Goal: Find specific page/section: Locate a particular part of the current website

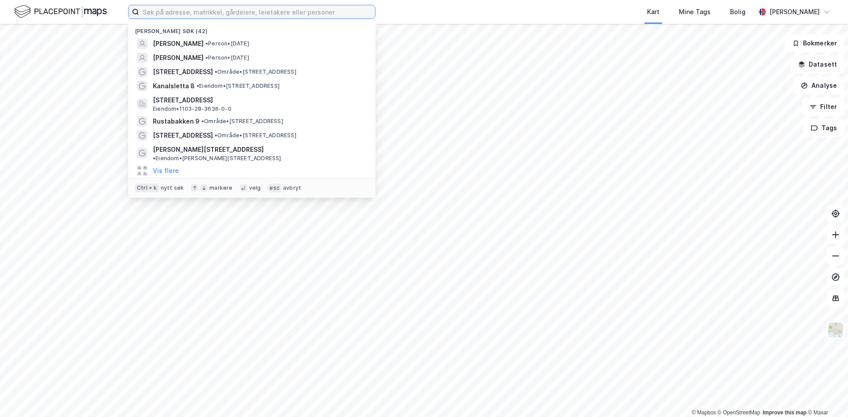
click at [219, 10] on input at bounding box center [257, 11] width 236 height 13
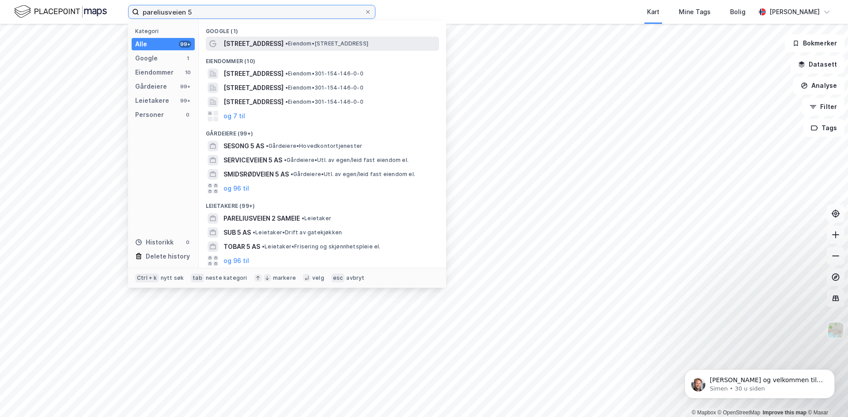
type input "pareliusveien 5"
click at [242, 44] on span "[STREET_ADDRESS]" at bounding box center [253, 43] width 60 height 11
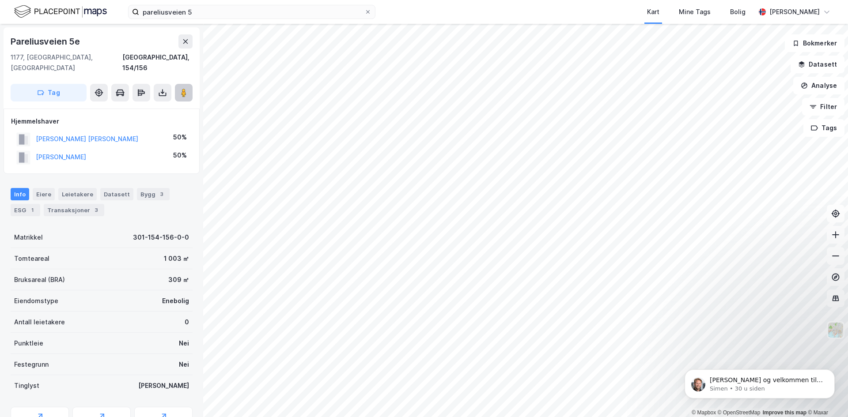
click at [184, 88] on button at bounding box center [184, 93] width 18 height 18
